Goal: Find specific page/section: Locate a particular part of the current website

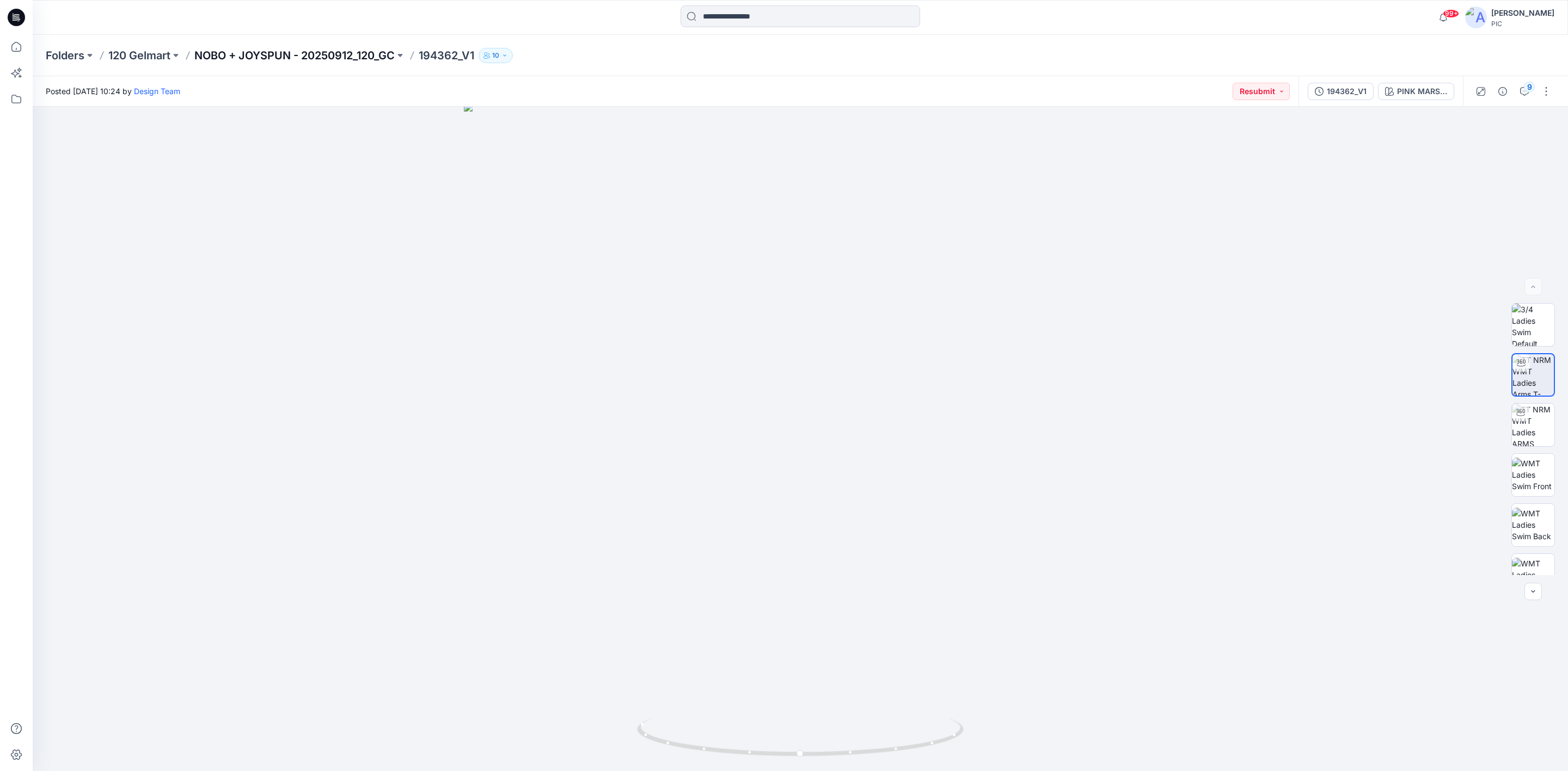
click at [279, 49] on p "NOBO + JOYSPUN - 20250912_120_GC" at bounding box center [294, 55] width 200 height 15
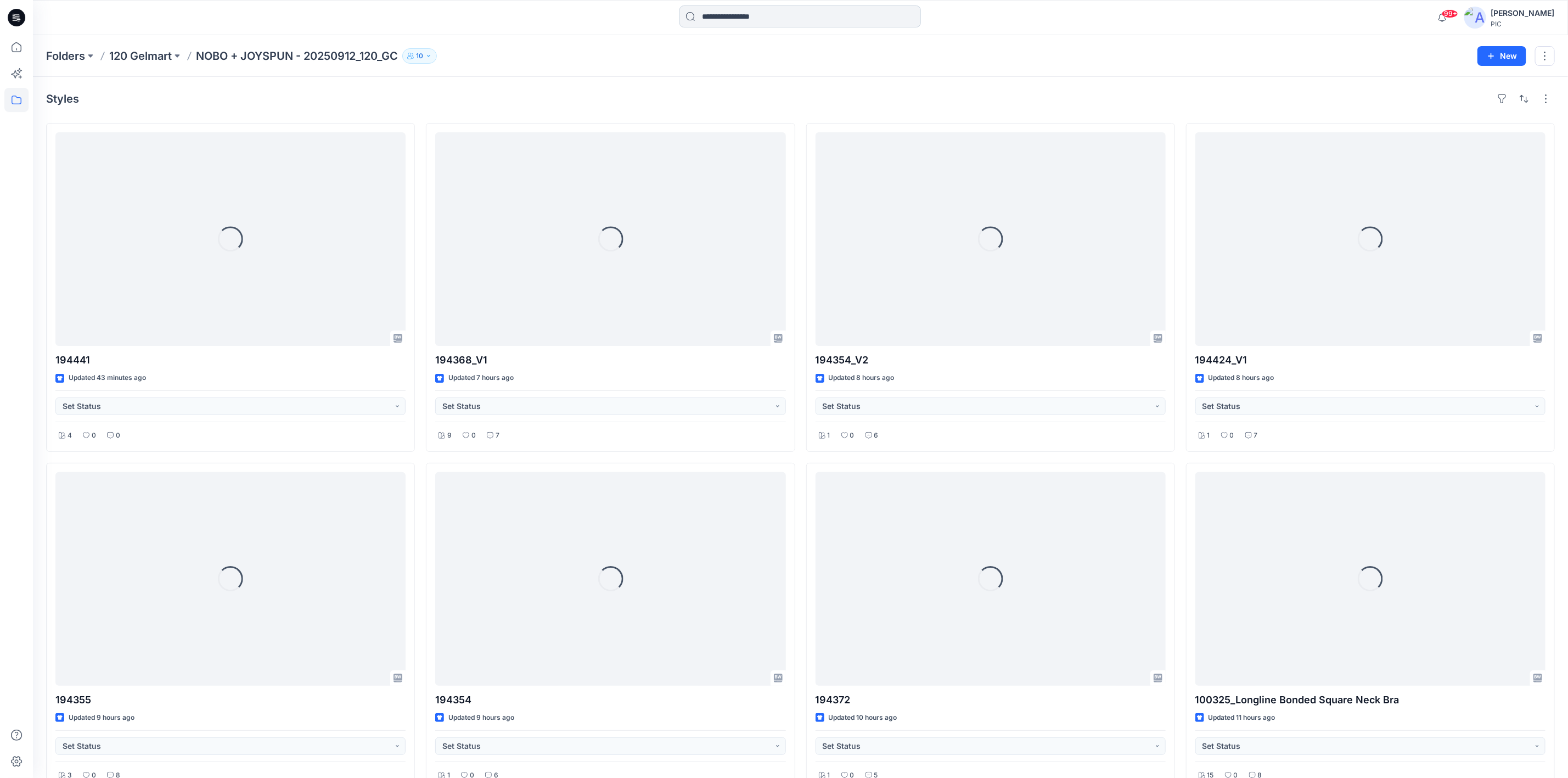
click at [733, 20] on input at bounding box center [800, 17] width 242 height 22
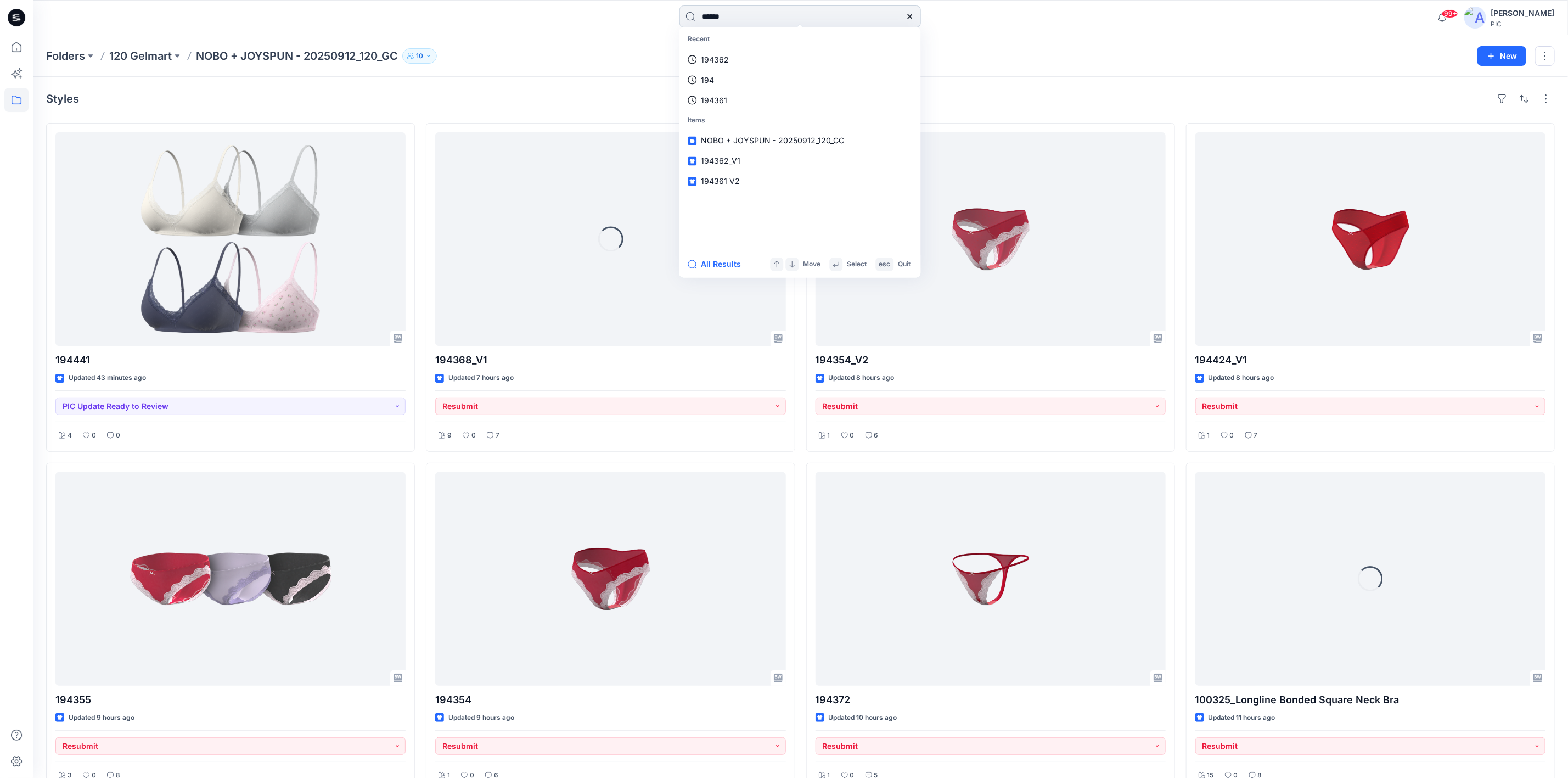
type input "******"
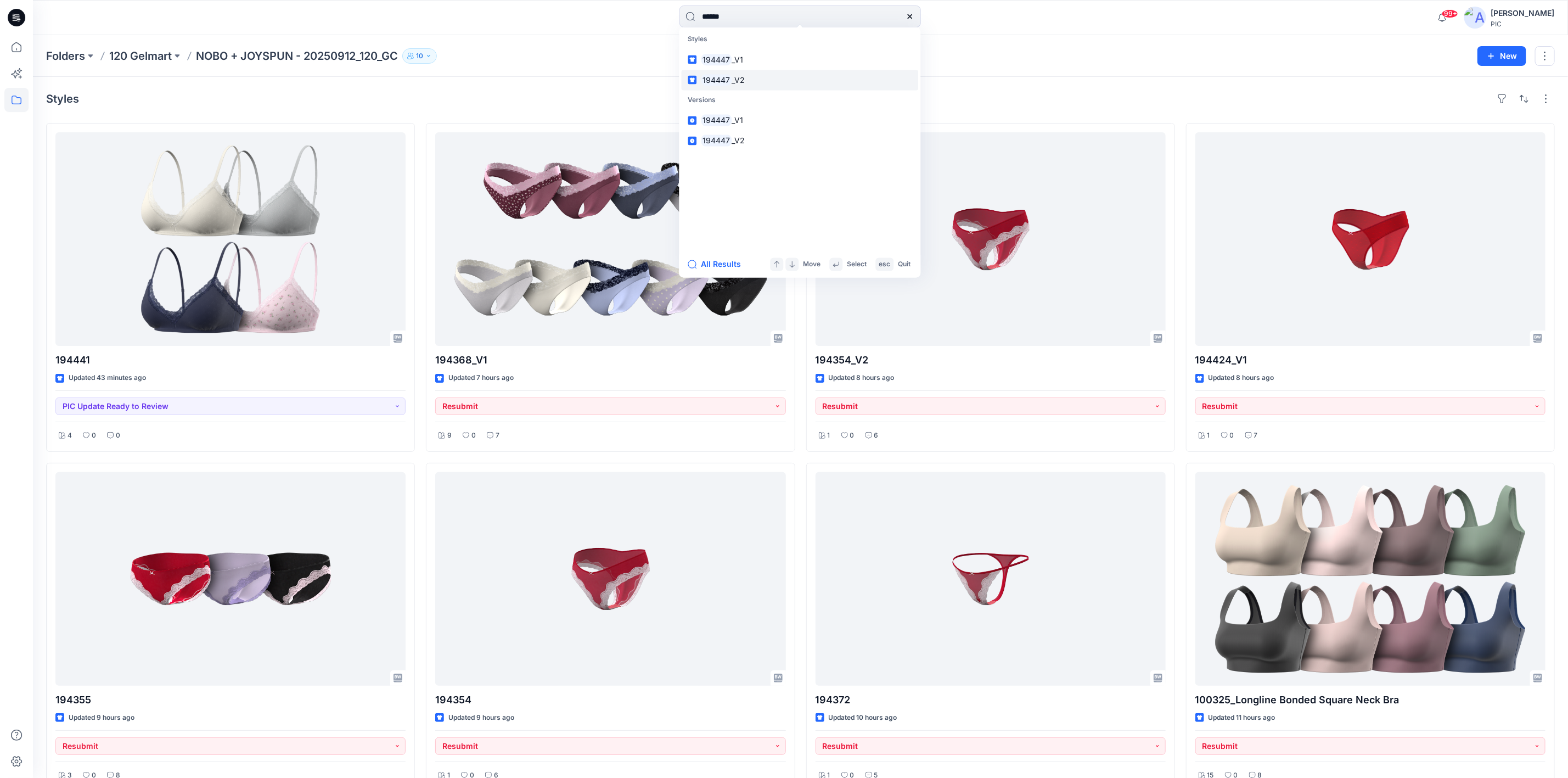
click at [738, 82] on span "_V2" at bounding box center [738, 80] width 13 height 9
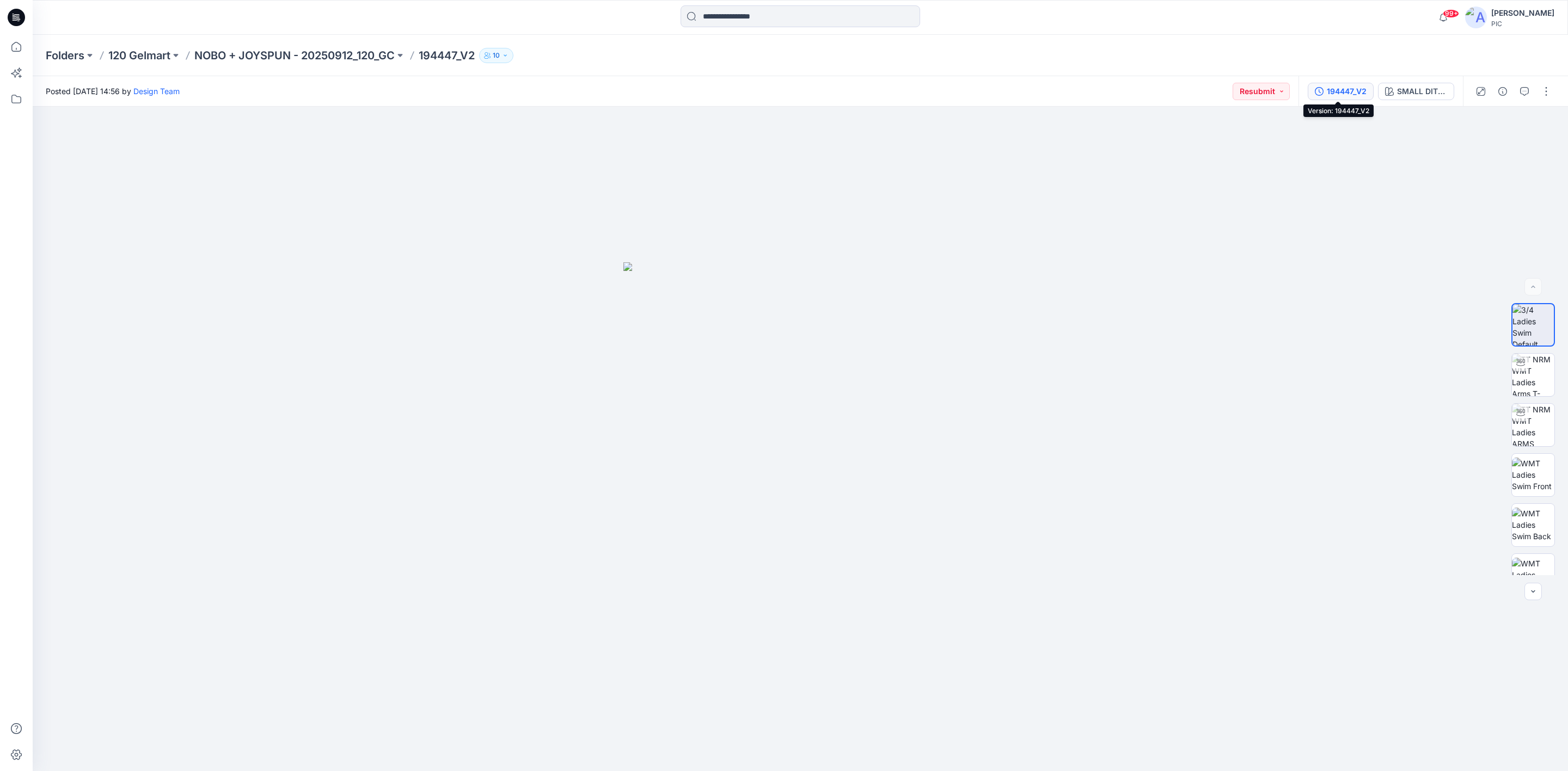
click at [1351, 90] on div "194447_V2" at bounding box center [1346, 91] width 40 height 12
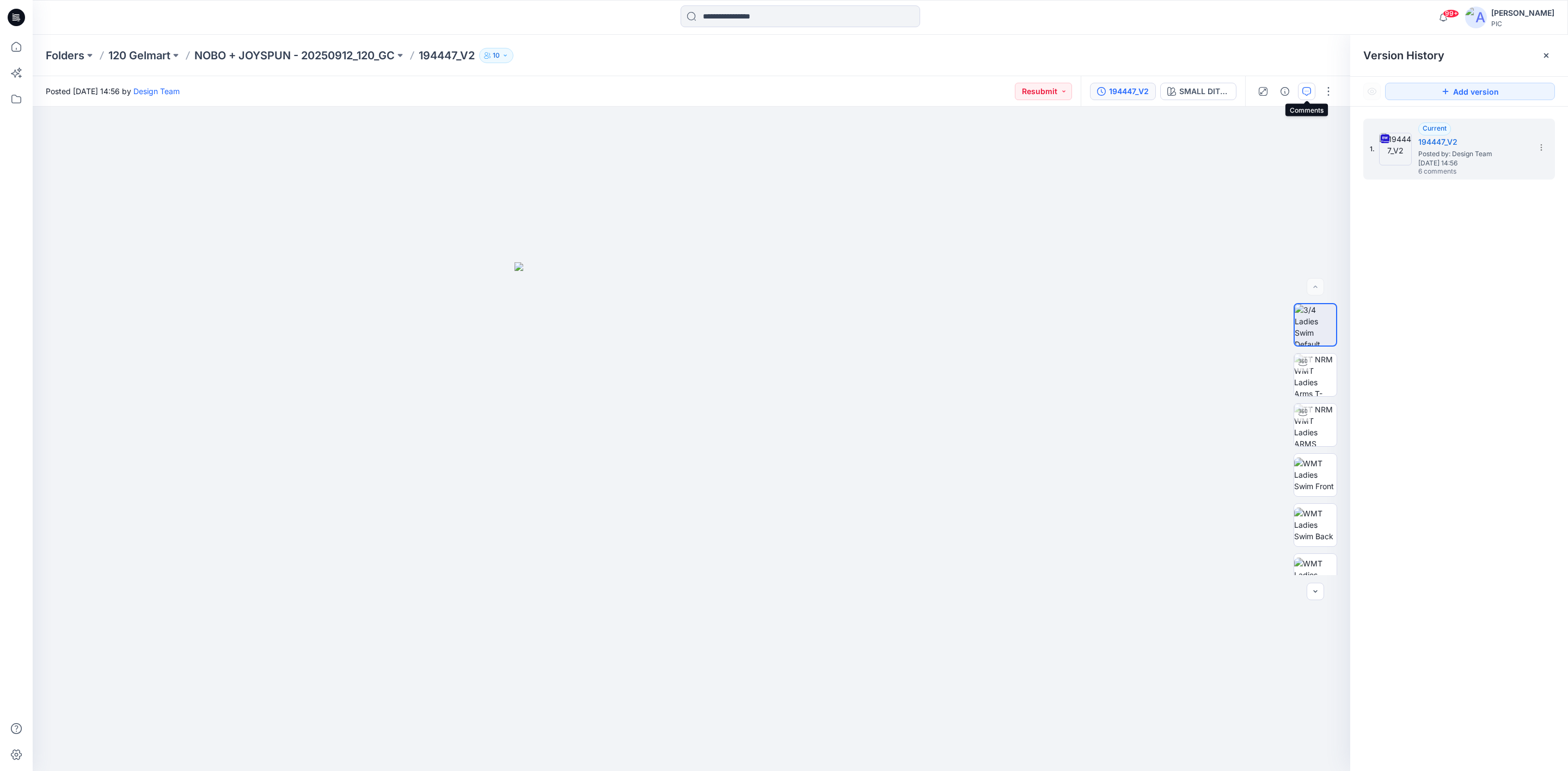
click at [1306, 85] on button "button" at bounding box center [1306, 91] width 18 height 18
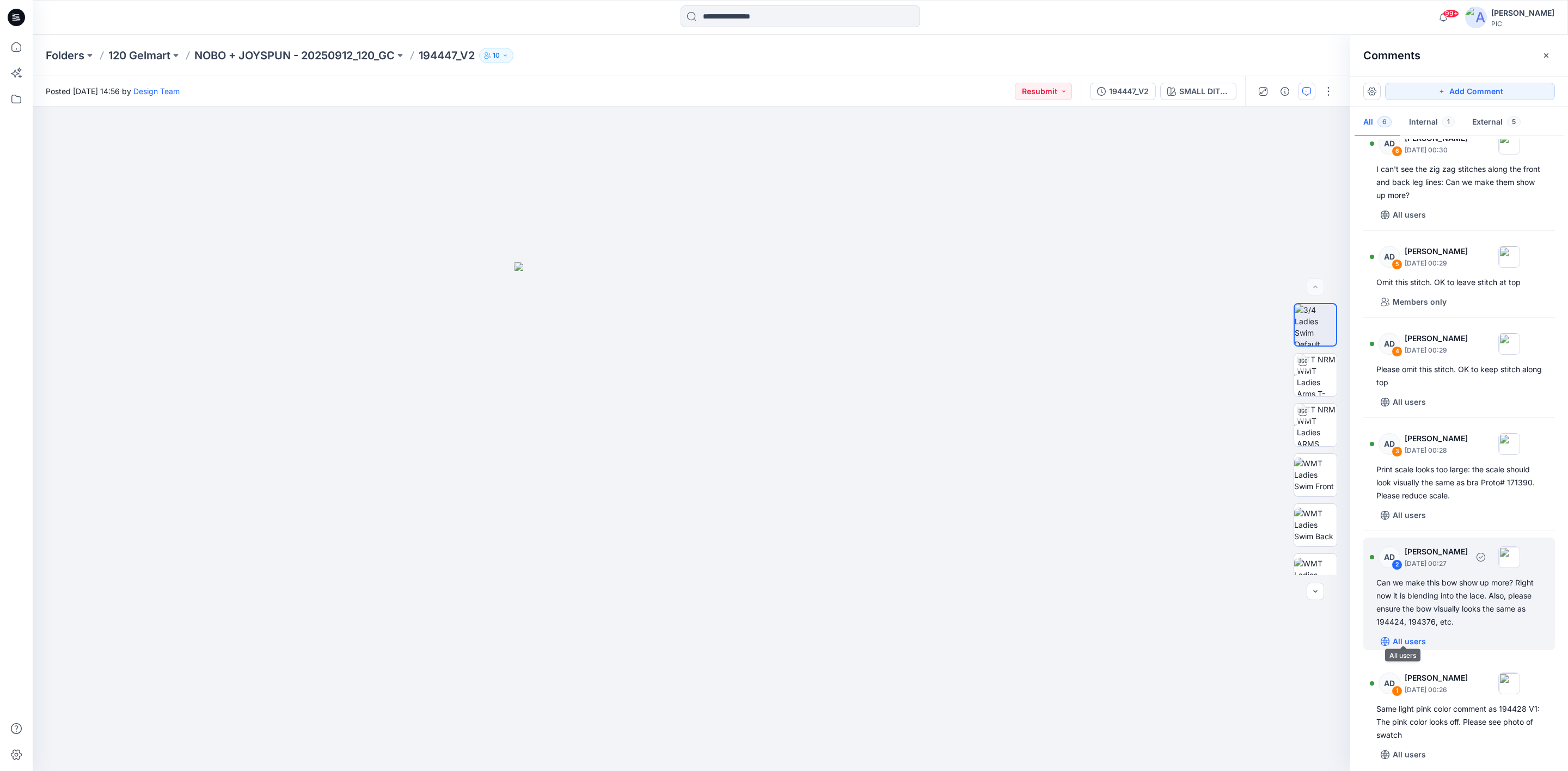
scroll to position [29, 0]
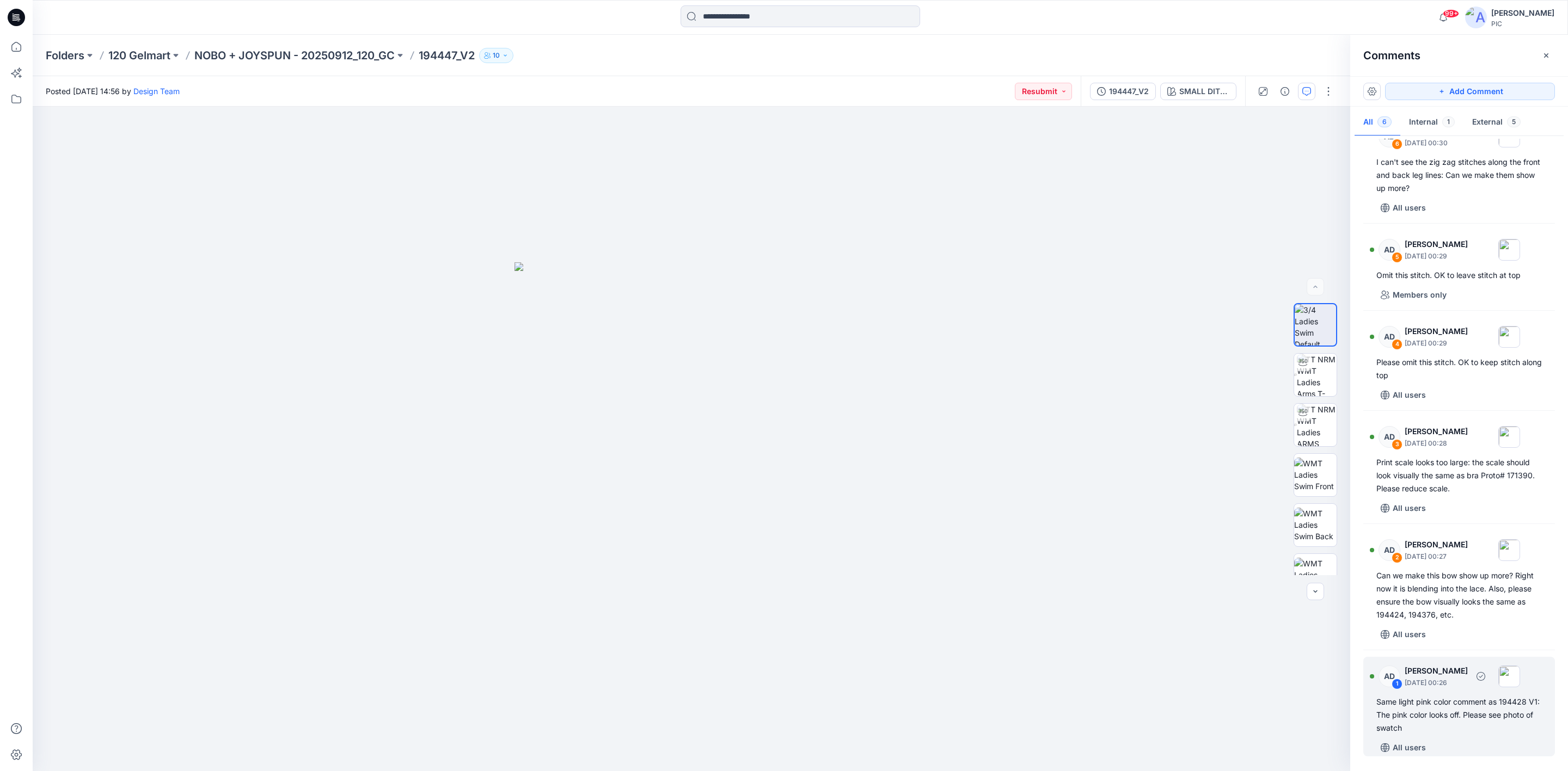
click at [1434, 720] on div "Same light pink color comment as 194428 V1: The pink color looks off. Please se…" at bounding box center [1459, 715] width 166 height 39
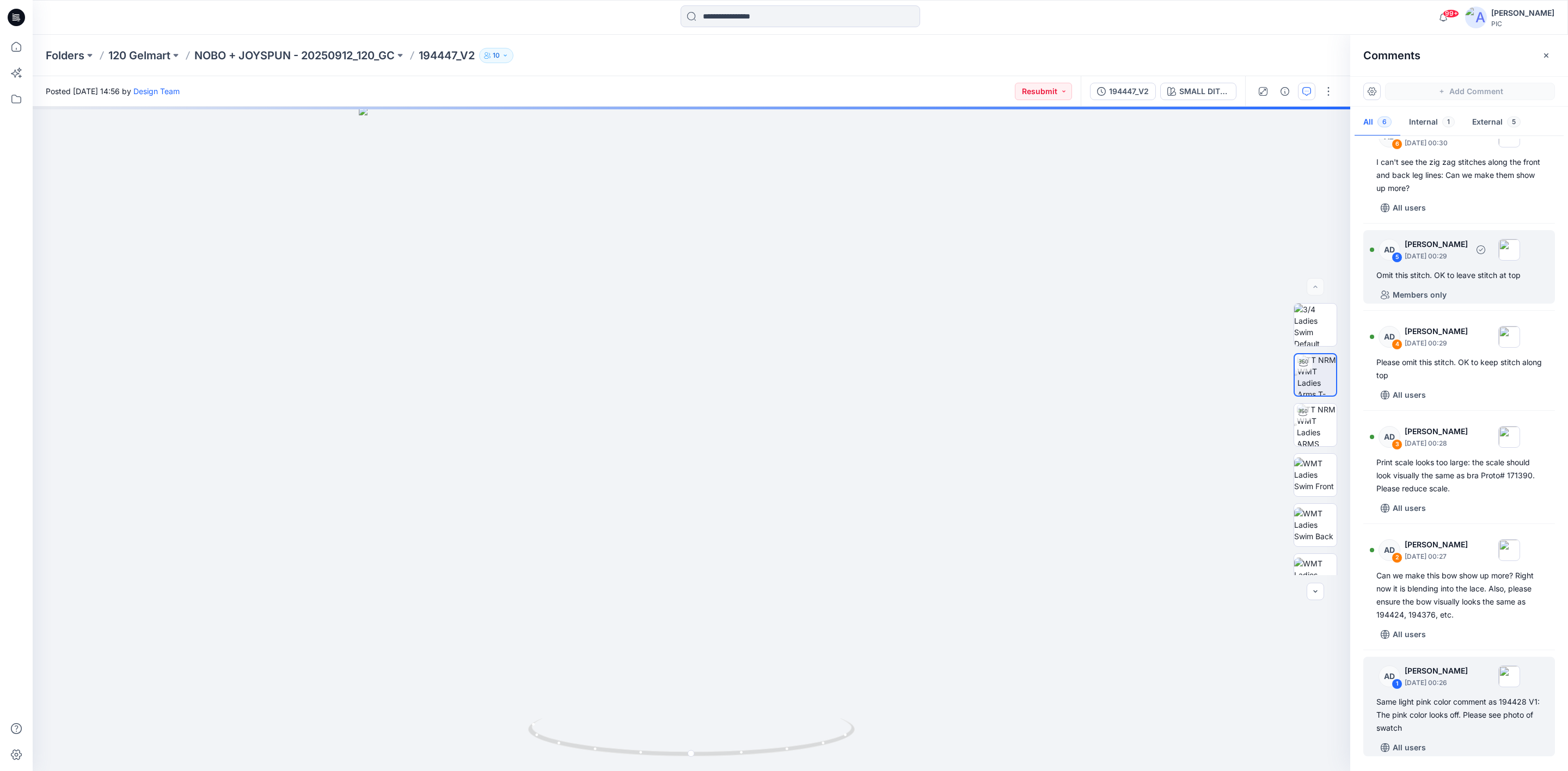
click at [1460, 287] on div "Members only" at bounding box center [1465, 295] width 178 height 18
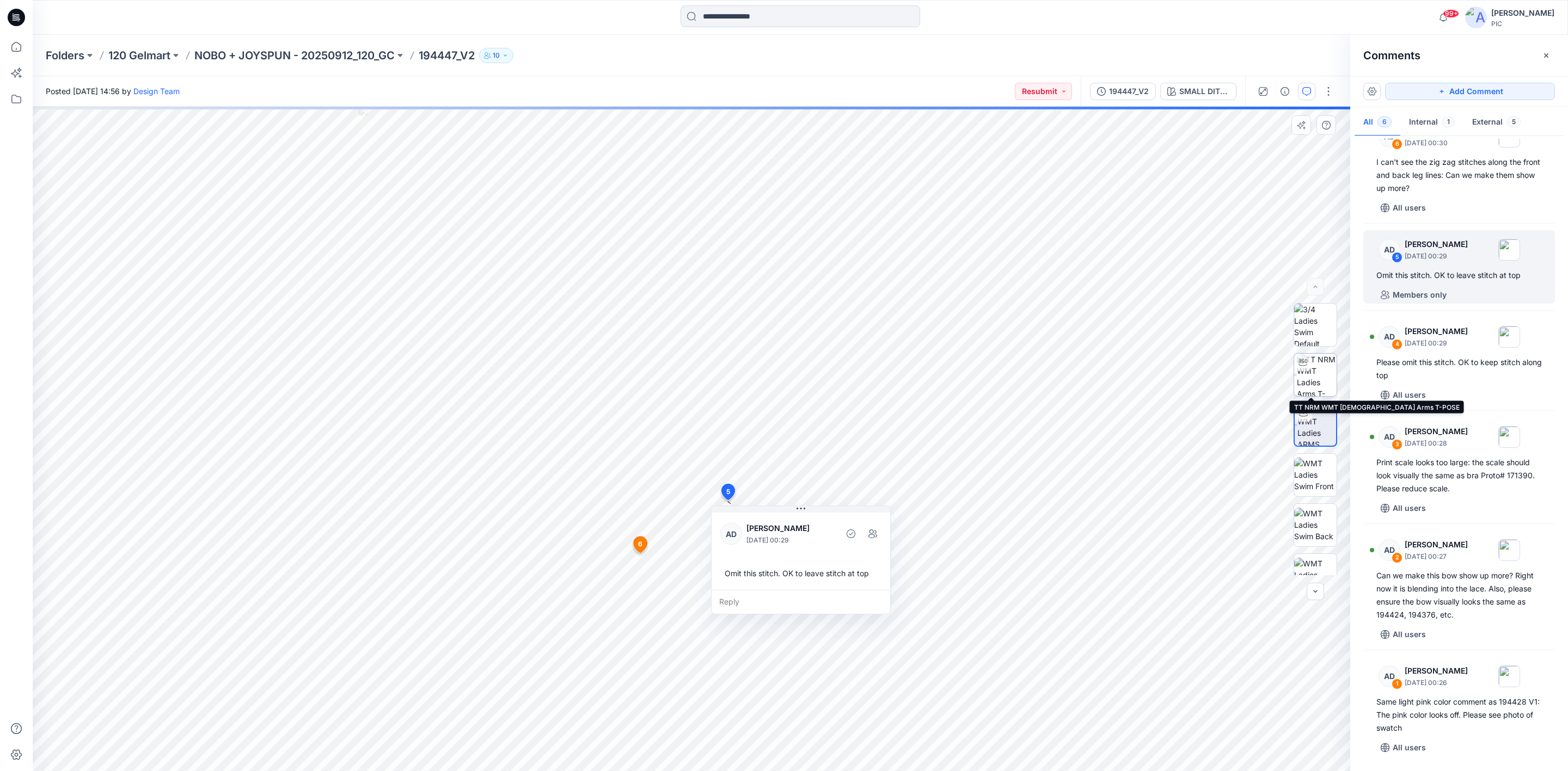
drag, startPoint x: 1313, startPoint y: 374, endPoint x: 1096, endPoint y: 576, distance: 296.5
click at [1313, 374] on img at bounding box center [1317, 375] width 40 height 43
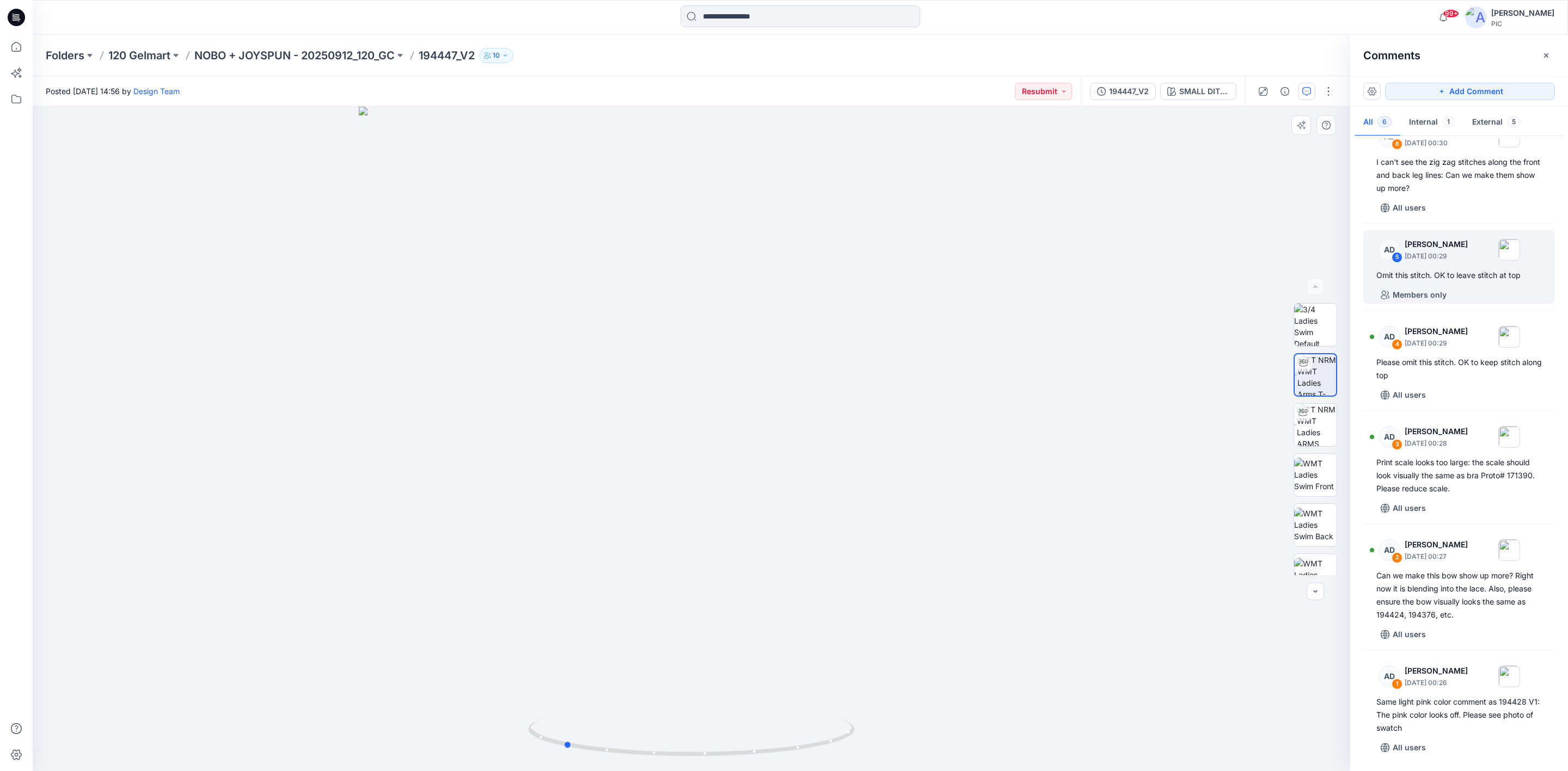
drag, startPoint x: 747, startPoint y: 715, endPoint x: 946, endPoint y: 696, distance: 199.9
click at [946, 696] on div at bounding box center [691, 439] width 1318 height 665
drag, startPoint x: 743, startPoint y: 681, endPoint x: 710, endPoint y: 482, distance: 201.7
click at [710, 482] on img at bounding box center [691, 243] width 1062 height 1058
